Goal: Task Accomplishment & Management: Manage account settings

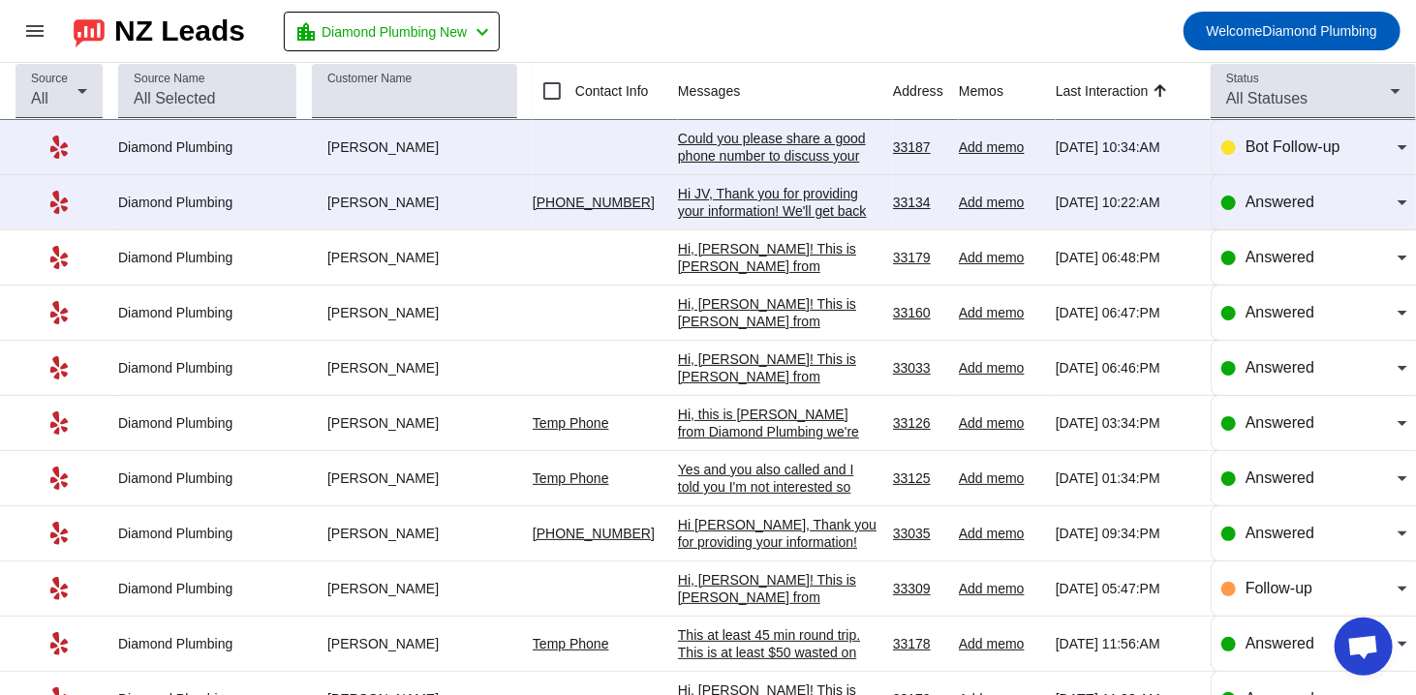
click at [736, 213] on div "Hi JV, Thank you for providing your information! We'll get back to you as soon …" at bounding box center [778, 220] width 200 height 70
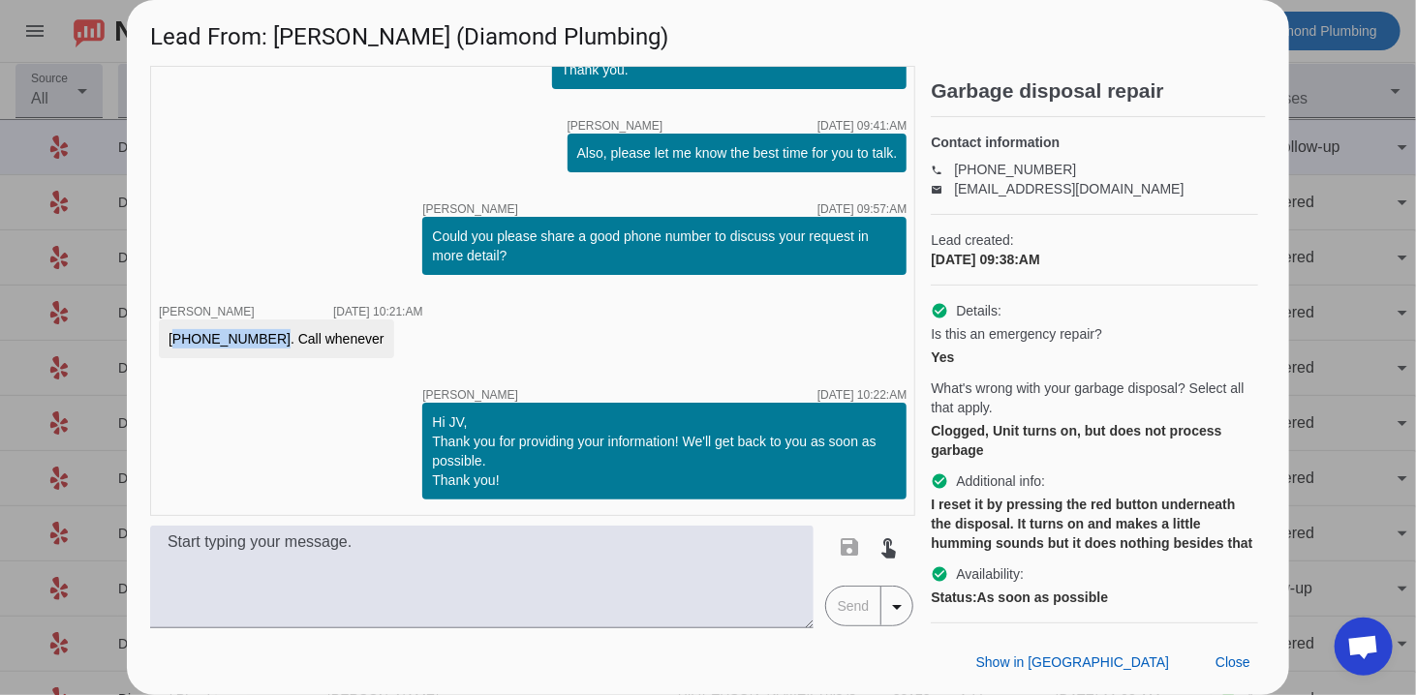
drag, startPoint x: 253, startPoint y: 341, endPoint x: 149, endPoint y: 341, distance: 103.6
click at [149, 341] on div "timer close [PERSON_NAME] [DATE] 09:39:AM Hi JV, Thank you for reaching out to …" at bounding box center [708, 347] width 1162 height 563
copy div "[PHONE_NUMBER]."
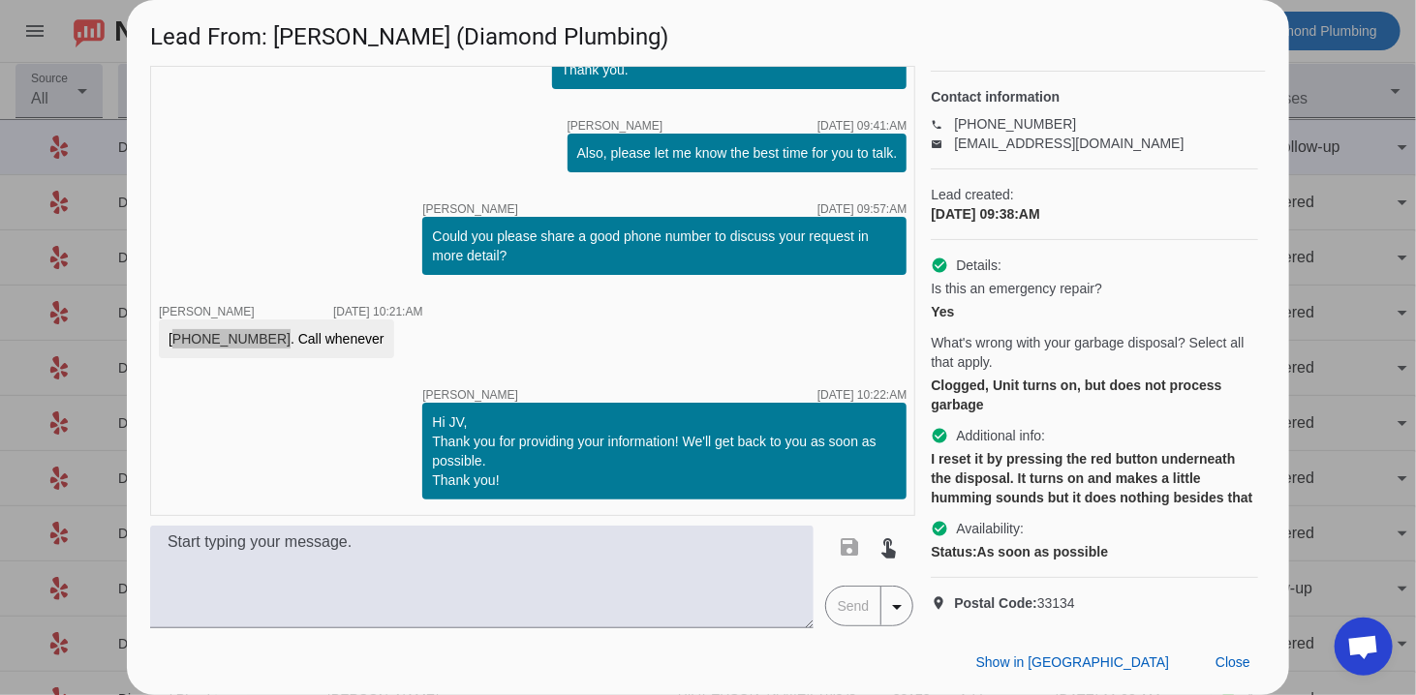
scroll to position [98, 0]
drag, startPoint x: 929, startPoint y: 347, endPoint x: 981, endPoint y: 351, distance: 52.4
click at [993, 363] on div "timer close [PERSON_NAME] [DATE] 09:39:AM Hi JV, Thank you for reaching out to …" at bounding box center [708, 347] width 1116 height 563
drag, startPoint x: 990, startPoint y: 371, endPoint x: 927, endPoint y: 347, distance: 67.4
click at [927, 347] on div "timer close [PERSON_NAME] [DATE] 09:39:AM Hi JV, Thank you for reaching out to …" at bounding box center [708, 347] width 1116 height 563
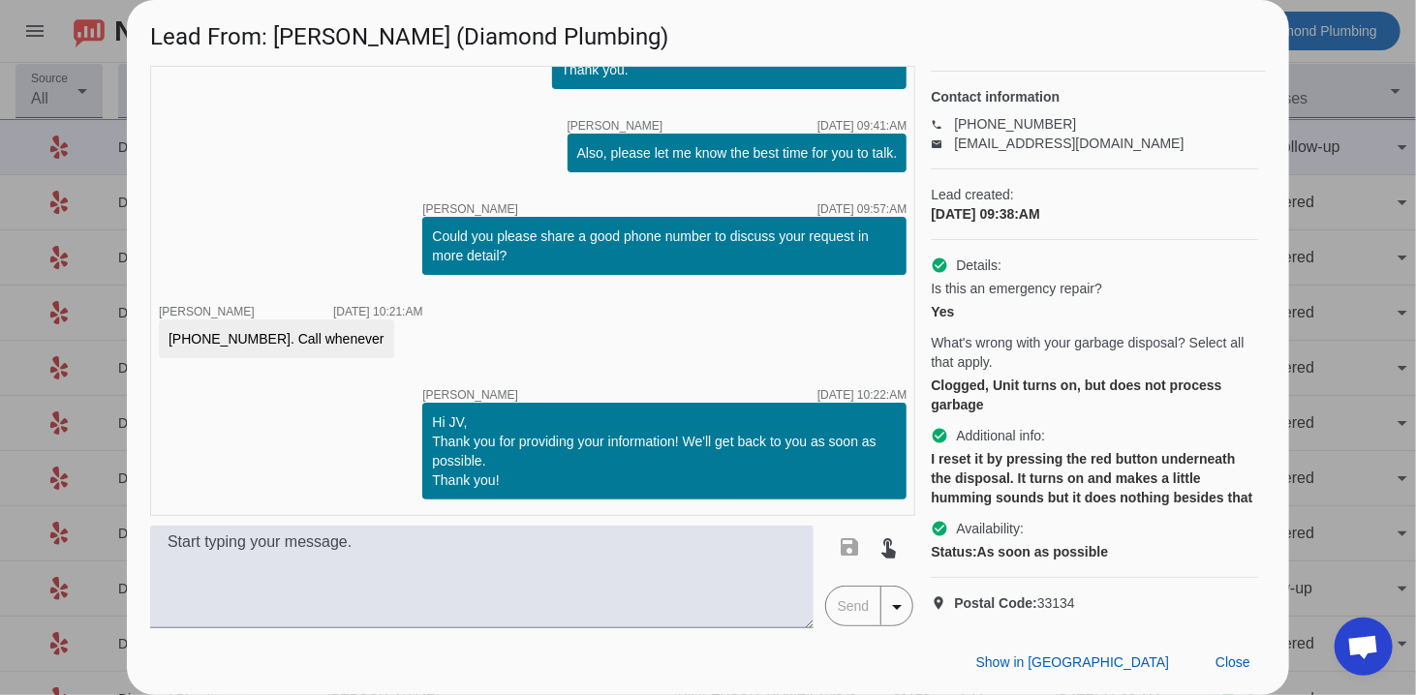
click at [1037, 452] on div "I reset it by pressing the red button underneath the disposal. It turns on and …" at bounding box center [1094, 478] width 327 height 58
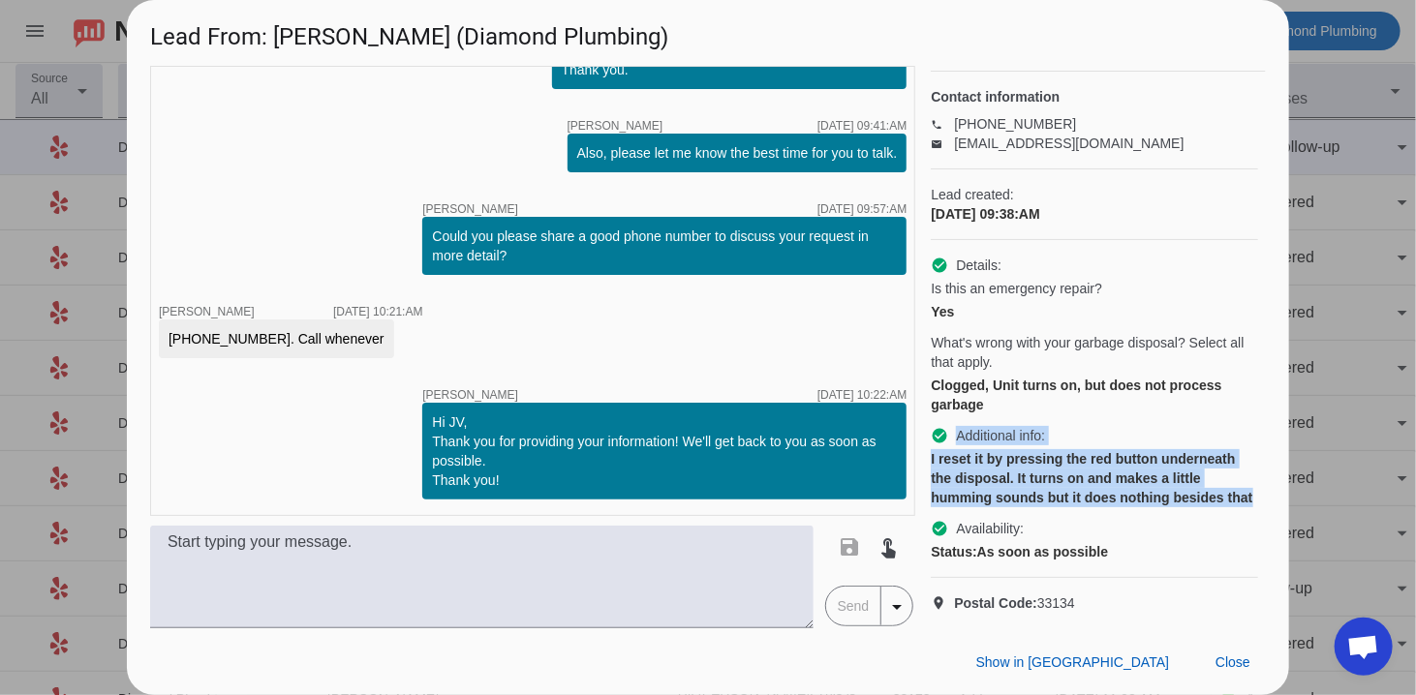
drag, startPoint x: 959, startPoint y: 402, endPoint x: 987, endPoint y: 479, distance: 82.4
click at [987, 479] on div "check_circle Additional info: I reset it by pressing the red button underneath …" at bounding box center [1094, 466] width 327 height 81
copy div "Additional info: I reset it by pressing the red button underneath the disposal.…"
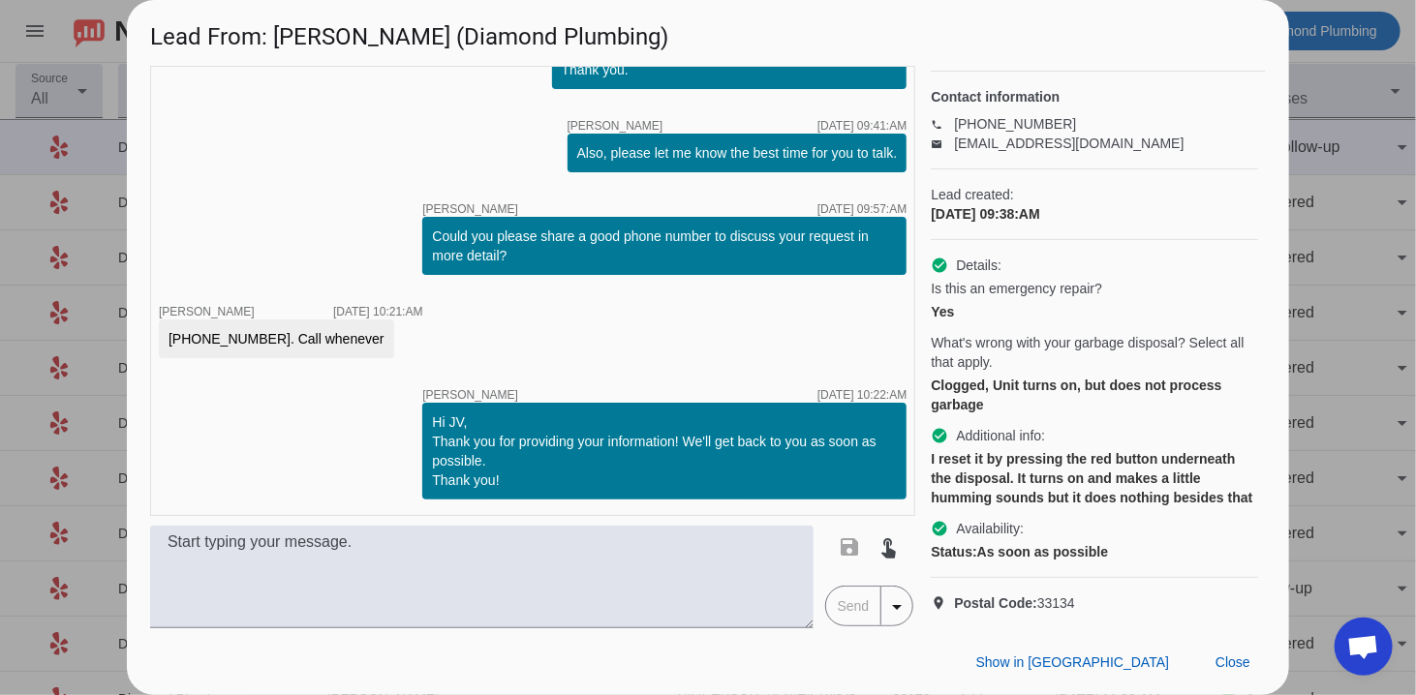
click at [1019, 376] on div "Clogged, Unit turns on, but does not process garbage" at bounding box center [1094, 395] width 327 height 39
drag, startPoint x: 976, startPoint y: 365, endPoint x: 922, endPoint y: 354, distance: 55.3
click at [922, 354] on div "timer close [PERSON_NAME] [DATE] 09:39:AM Hi JV, Thank you for reaching out to …" at bounding box center [708, 347] width 1116 height 563
click at [943, 376] on div "Clogged, Unit turns on, but does not process garbage" at bounding box center [1094, 395] width 327 height 39
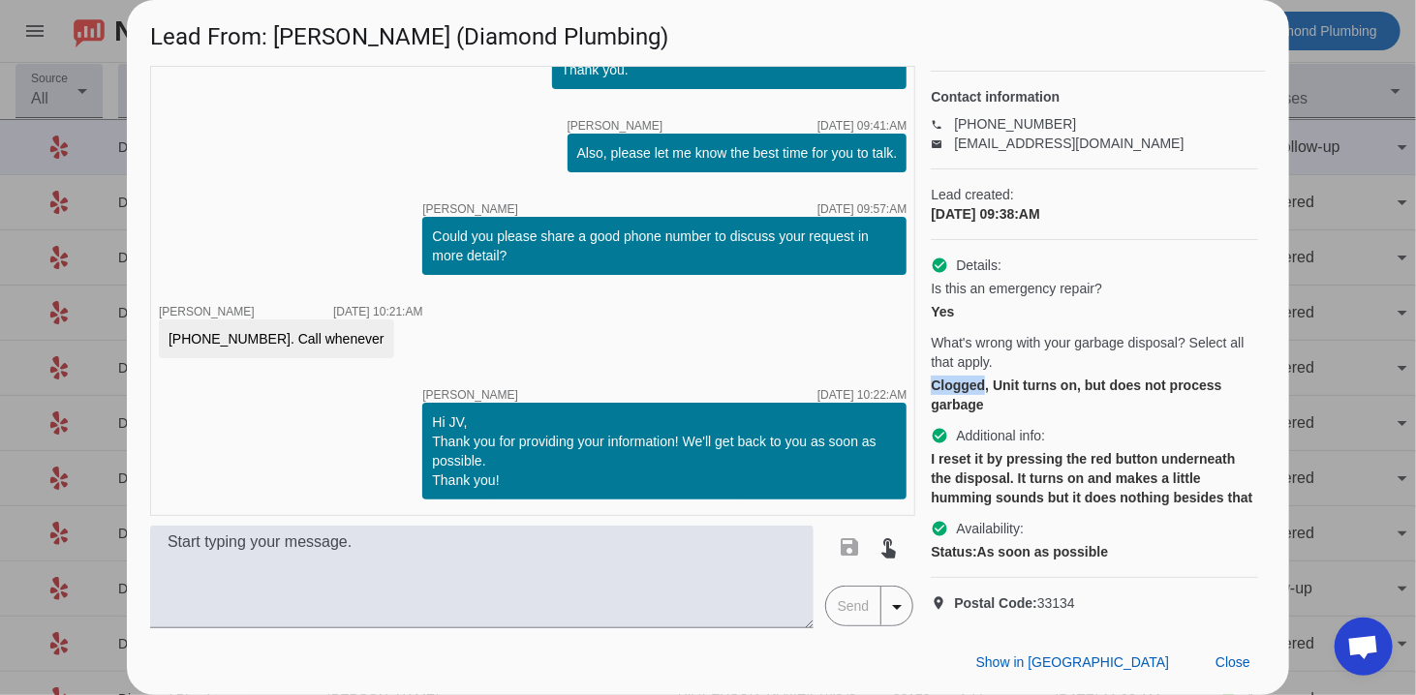
click at [930, 354] on div "timer close [PERSON_NAME] [DATE] 09:39:AM Hi JV, Thank you for reaching out to …" at bounding box center [708, 347] width 1116 height 563
drag, startPoint x: 930, startPoint y: 350, endPoint x: 1000, endPoint y: 369, distance: 72.4
click at [1000, 369] on div "timer close [PERSON_NAME] [DATE] 09:39:AM Hi JV, Thank you for reaching out to …" at bounding box center [708, 347] width 1116 height 563
copy div "Clogged, Unit turns on, but does not process garbage"
